Goal: Task Accomplishment & Management: Complete application form

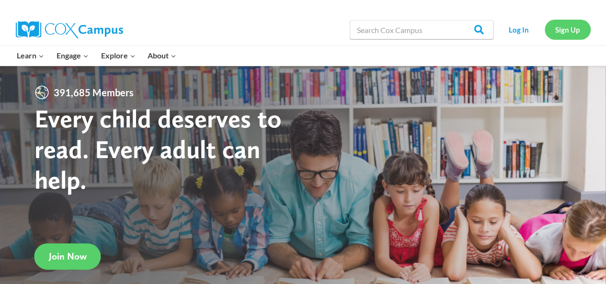
click at [571, 33] on link "Sign Up" at bounding box center [567, 30] width 46 height 20
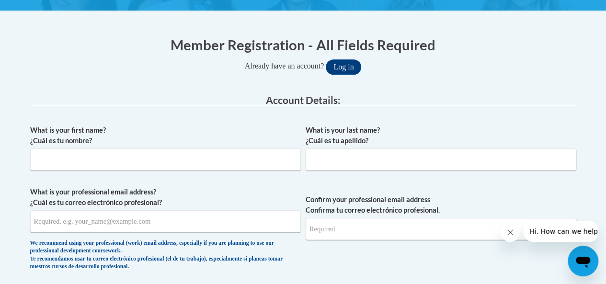
scroll to position [176, 0]
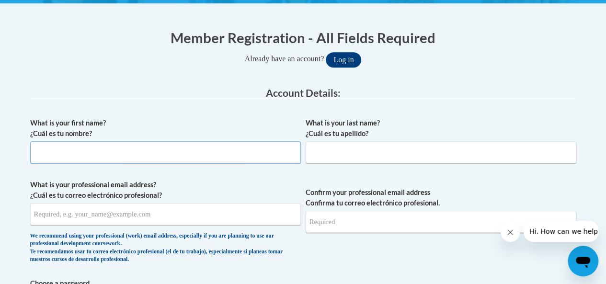
click at [183, 159] on input "What is your first name? ¿Cuál es tu nombre?" at bounding box center [165, 152] width 271 height 22
type input "[PERSON_NAME]"
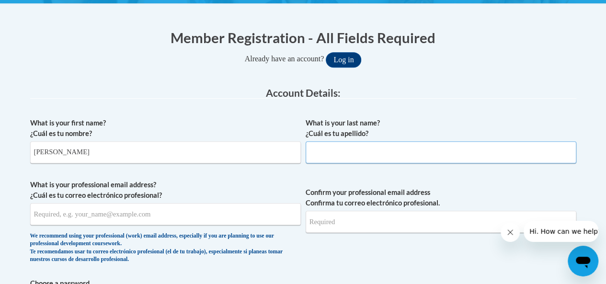
click at [394, 155] on input "What is your last name? ¿Cuál es tu apellido?" at bounding box center [440, 152] width 271 height 22
type input "[PERSON_NAME]"
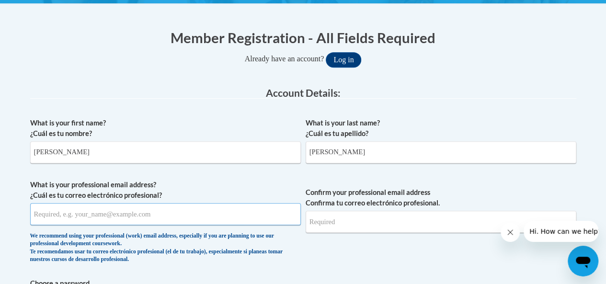
click at [164, 209] on input "What is your professional email address? ¿Cuál es tu correo electrónico profesi…" at bounding box center [165, 214] width 271 height 22
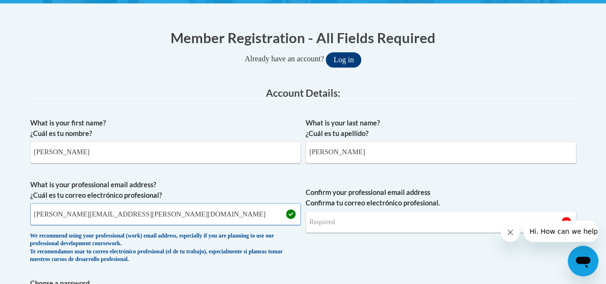
type input "[PERSON_NAME][EMAIL_ADDRESS][PERSON_NAME][DOMAIN_NAME]"
click at [350, 226] on input "Confirm your professional email address Confirma tu correo electrónico profesio…" at bounding box center [440, 222] width 271 height 22
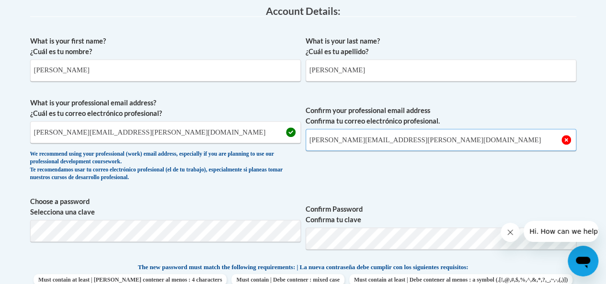
scroll to position [265, 0]
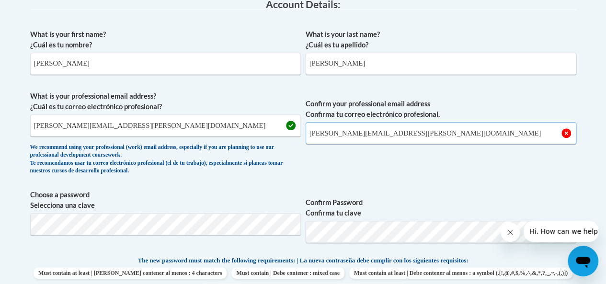
type input "[PERSON_NAME][EMAIL_ADDRESS][PERSON_NAME][DOMAIN_NAME]"
click at [260, 180] on div "What is your first name? ¿Cuál es tu nombre? [PERSON_NAME] What is your last na…" at bounding box center [303, 246] width 546 height 445
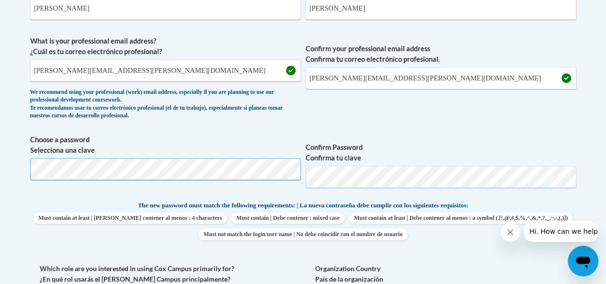
scroll to position [344, 0]
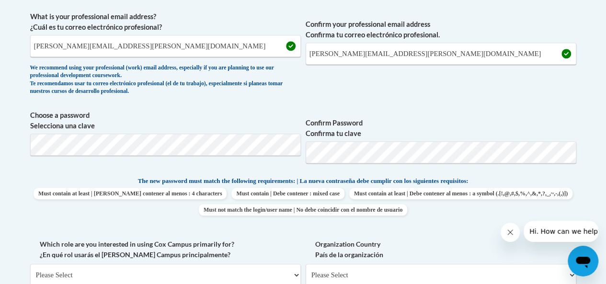
click at [406, 112] on span "Confirm Password Confirma tu clave" at bounding box center [440, 140] width 271 height 61
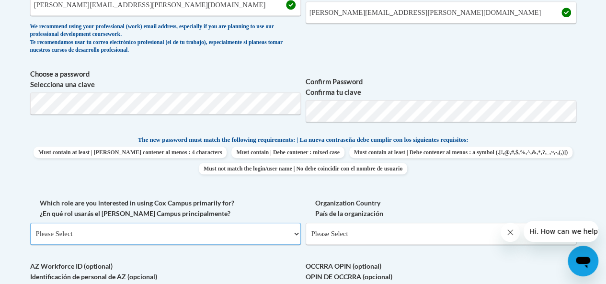
click at [193, 226] on select "Please Select College/University | Colegio/Universidad Community/Nonprofit Part…" at bounding box center [165, 234] width 271 height 22
select select "fbf2d438-af2f-41f8-98f1-81c410e29de3"
click at [30, 223] on select "Please Select College/University | Colegio/Universidad Community/Nonprofit Part…" at bounding box center [165, 234] width 271 height 22
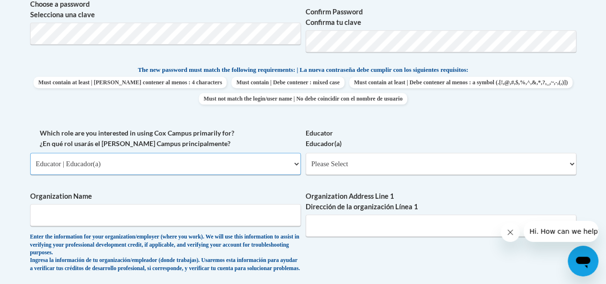
scroll to position [470, 0]
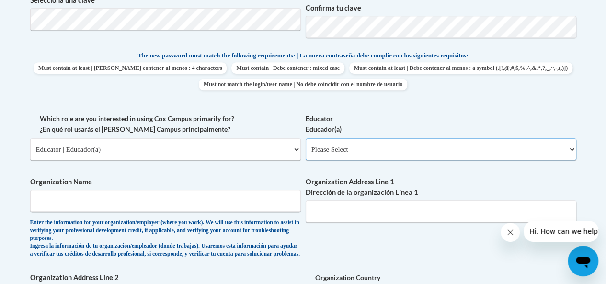
click at [359, 153] on select "Please Select Early Learning/Daycare Teacher/Family Home Care Provider | Maestr…" at bounding box center [440, 149] width 271 height 22
select select "8e40623d-54d0-45cd-9f92-5df65cd3f8cf"
click at [305, 138] on select "Please Select Early Learning/Daycare Teacher/Family Home Care Provider | Maestr…" at bounding box center [440, 149] width 271 height 22
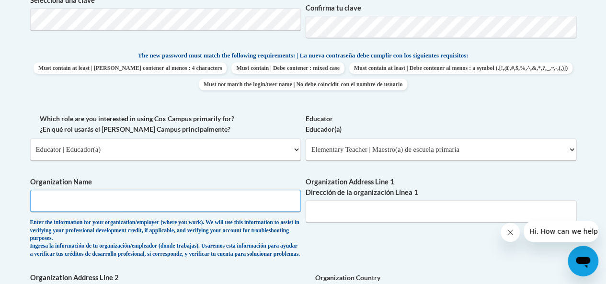
click at [197, 194] on input "Organization Name" at bounding box center [165, 201] width 271 height 22
click at [213, 175] on div "What is your first name? ¿Cuál es tu nombre? [PERSON_NAME] What is your last na…" at bounding box center [303, 121] width 546 height 604
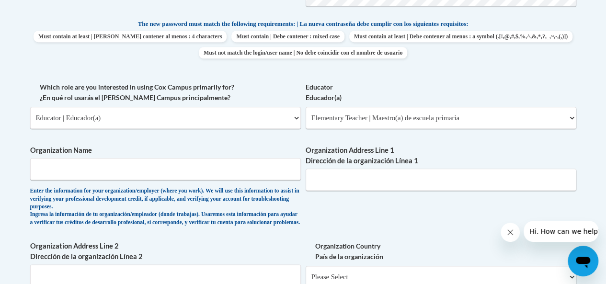
scroll to position [500, 0]
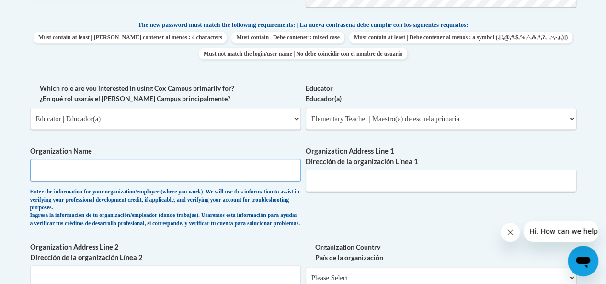
click at [169, 175] on input "Organization Name" at bounding box center [165, 170] width 271 height 22
type input "R"
type input "M"
type input "R"
type input "[GEOGRAPHIC_DATA]"
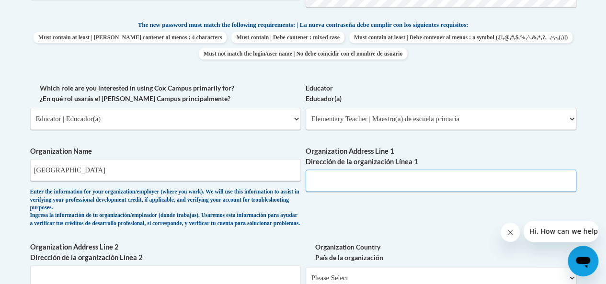
click at [330, 180] on input "Organization Address Line 1 Dirección de la organización Línea 1" at bounding box center [440, 180] width 271 height 22
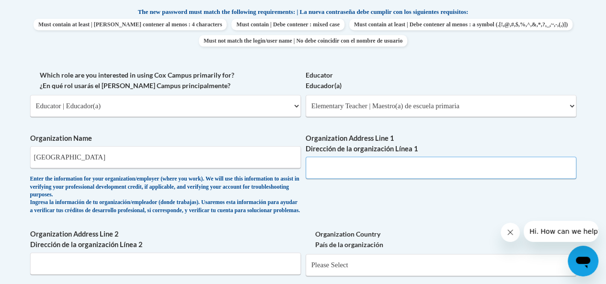
scroll to position [514, 0]
click at [373, 163] on input "Organization Address Line 1 Dirección de la organización Línea 1" at bounding box center [440, 167] width 271 height 22
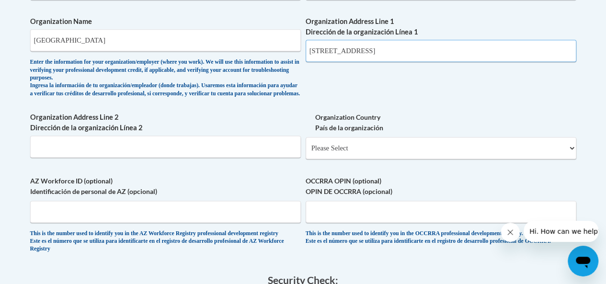
scroll to position [640, 0]
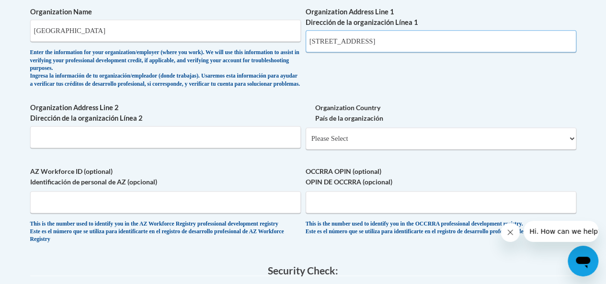
type input "[STREET_ADDRESS]"
click at [409, 149] on select "Please Select [GEOGRAPHIC_DATA] | [GEOGRAPHIC_DATA] Outside of [GEOGRAPHIC_DATA…" at bounding box center [440, 138] width 271 height 22
select select "ad49bcad-a171-4b2e-b99c-48b446064914"
click at [305, 135] on select "Please Select [GEOGRAPHIC_DATA] | [GEOGRAPHIC_DATA] Outside of [GEOGRAPHIC_DATA…" at bounding box center [440, 138] width 271 height 22
select select
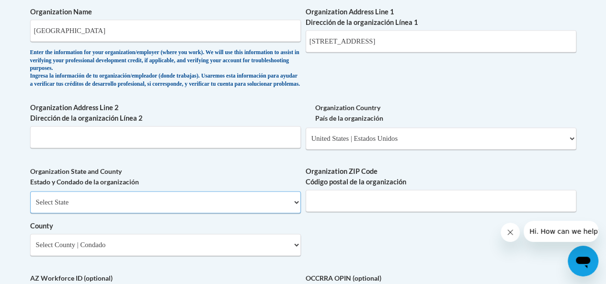
click at [236, 213] on select "Select State [US_STATE] [US_STATE] [US_STATE] [US_STATE] [US_STATE] [US_STATE] …" at bounding box center [165, 202] width 271 height 22
select select "[US_STATE]"
click at [30, 198] on select "Select State [US_STATE] [US_STATE] [US_STATE] [US_STATE] [US_STATE] [US_STATE] …" at bounding box center [165, 202] width 271 height 22
click at [252, 255] on select "Select County Appling [PERSON_NAME] [PERSON_NAME] [PERSON_NAME] [PERSON_NAME] B…" at bounding box center [165, 245] width 271 height 22
select select "Muscogee"
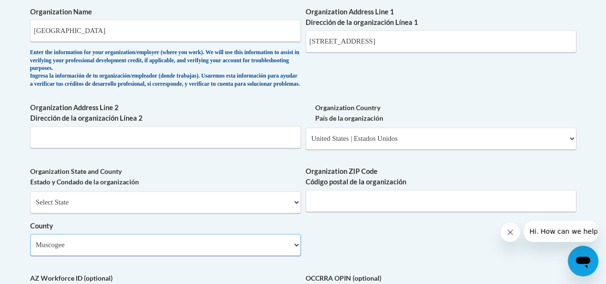
click at [30, 241] on select "Select County Appling [PERSON_NAME] [PERSON_NAME] [PERSON_NAME] [PERSON_NAME] B…" at bounding box center [165, 245] width 271 height 22
click at [382, 205] on input "Organization ZIP Code Código postal de la organización" at bounding box center [440, 201] width 271 height 22
type input "31906"
click at [456, 38] on input "[STREET_ADDRESS]" at bounding box center [440, 41] width 271 height 22
click at [430, 232] on div "What is your first name? ¿Cuál es tu nombre? [PERSON_NAME] What is your last na…" at bounding box center [303, 5] width 546 height 710
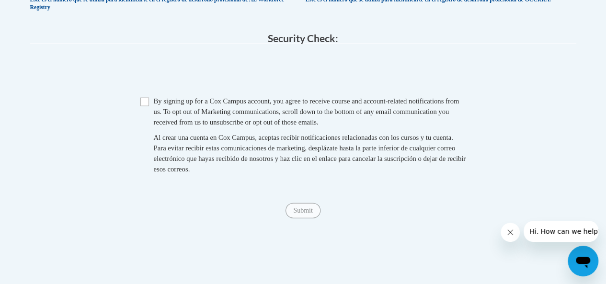
scroll to position [977, 0]
click at [148, 107] on input "Checkbox" at bounding box center [144, 102] width 9 height 9
checkbox input "true"
click at [305, 219] on input "Submit" at bounding box center [302, 210] width 34 height 15
